Goal: Task Accomplishment & Management: Manage account settings

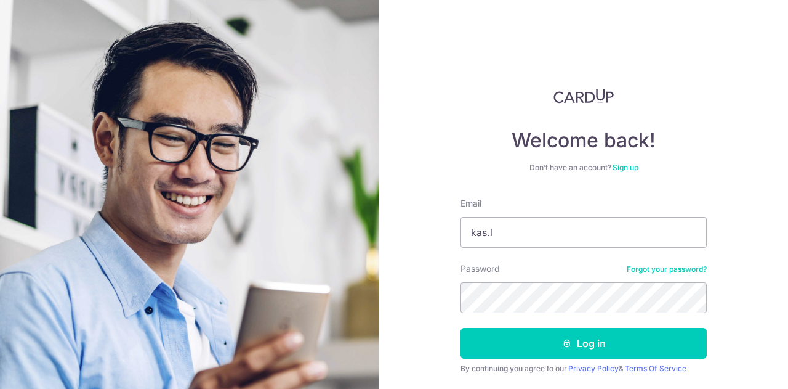
scroll to position [38, 0]
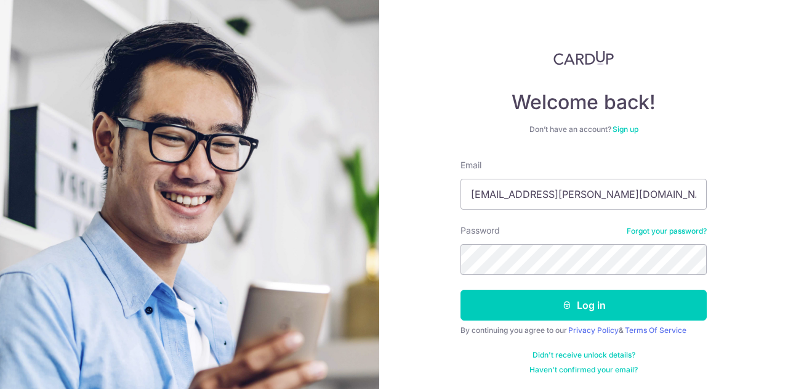
type input "[EMAIL_ADDRESS][PERSON_NAME][DOMAIN_NAME]"
click at [461, 289] on button "Log in" at bounding box center [584, 304] width 246 height 31
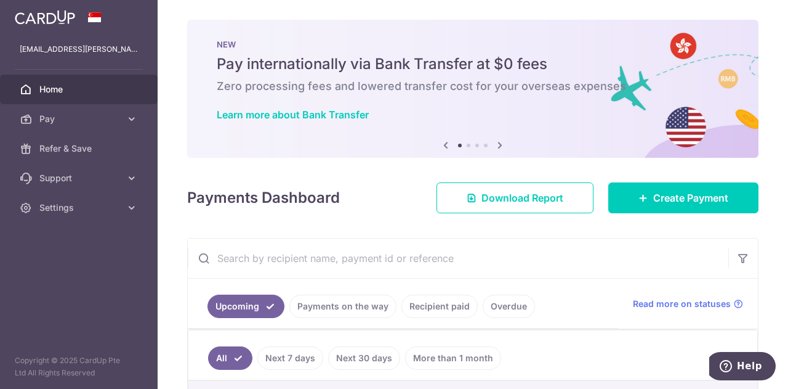
click at [198, 195] on h4 "Payments Dashboard" at bounding box center [263, 198] width 153 height 22
click at [259, 167] on div "× Pause Schedule Pause all future payments in this series Pause just this one p…" at bounding box center [473, 194] width 630 height 389
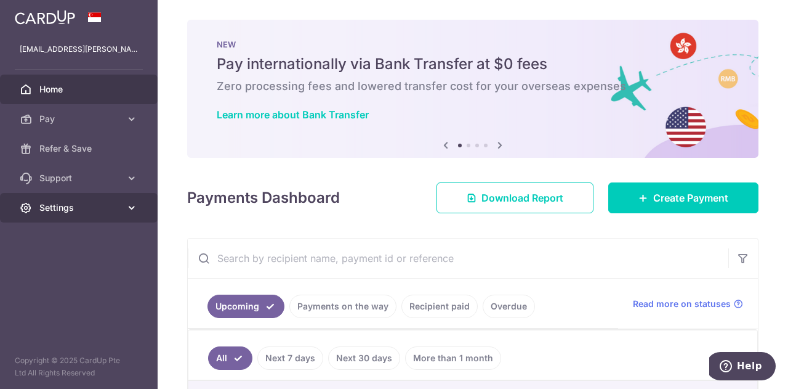
click at [59, 211] on span "Settings" at bounding box center [79, 207] width 81 height 12
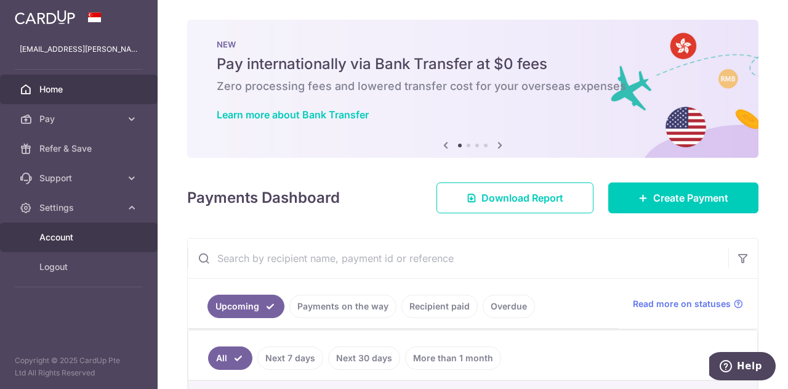
click at [66, 243] on span "Account" at bounding box center [79, 237] width 81 height 12
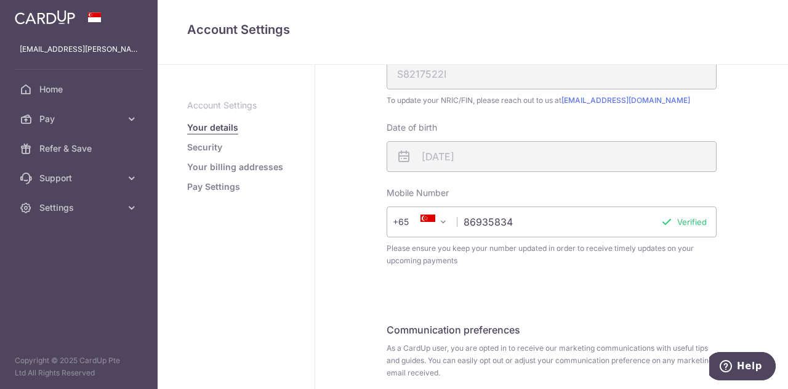
scroll to position [400, 0]
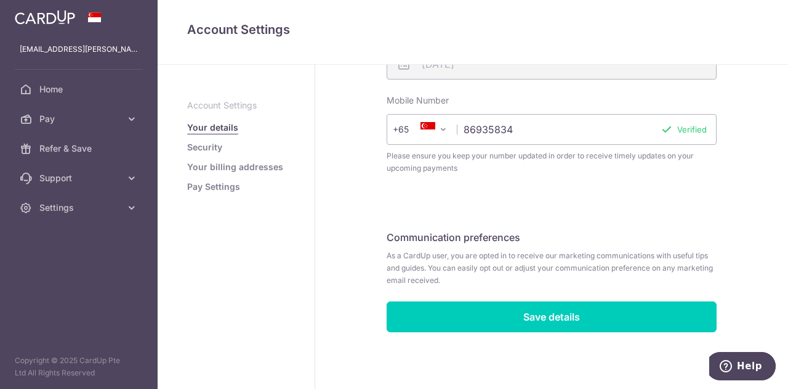
click at [514, 134] on input "86935834" at bounding box center [552, 129] width 330 height 31
click at [528, 130] on input "86935834" at bounding box center [552, 129] width 330 height 31
type input "97212151"
click at [697, 124] on button "Verify" at bounding box center [695, 129] width 24 height 12
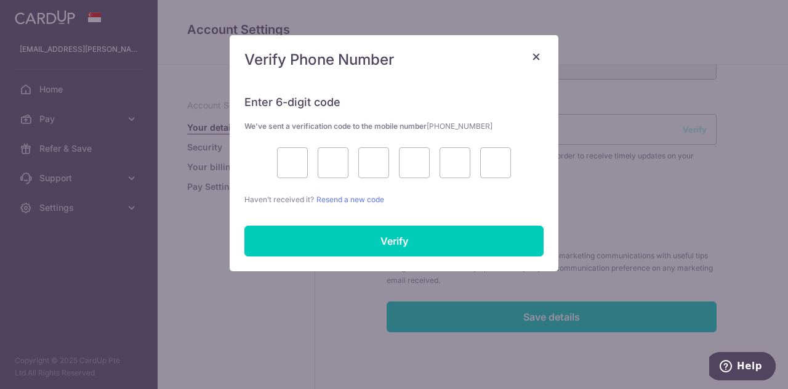
click at [540, 61] on span "×" at bounding box center [536, 56] width 10 height 18
